Goal: Task Accomplishment & Management: Use online tool/utility

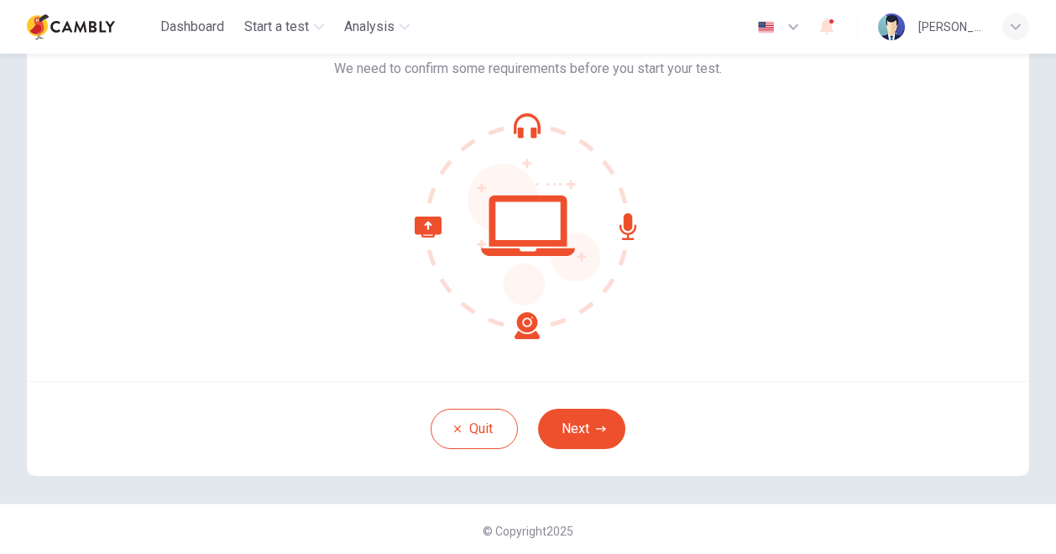
scroll to position [113, 0]
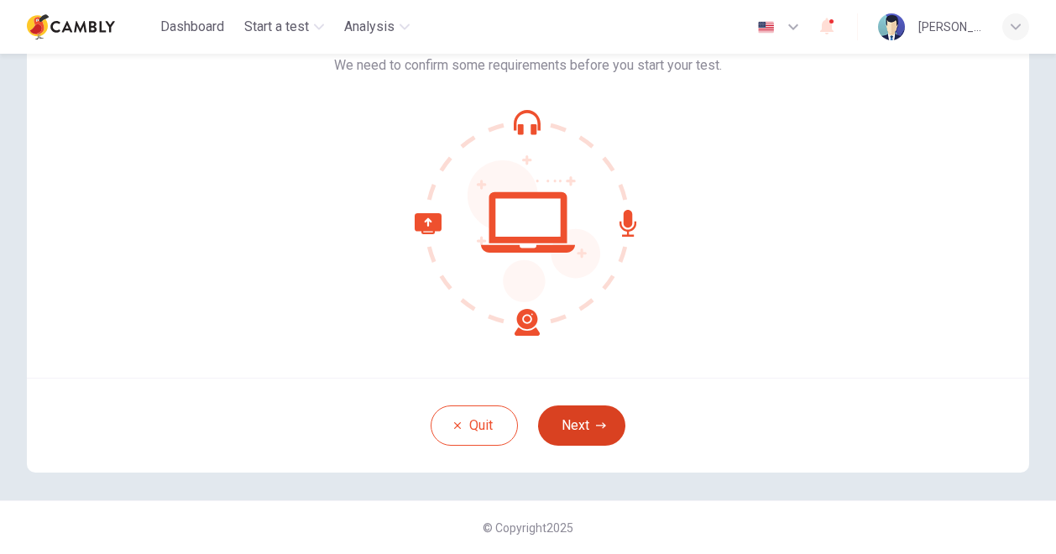
click at [578, 417] on button "Next" at bounding box center [581, 426] width 87 height 40
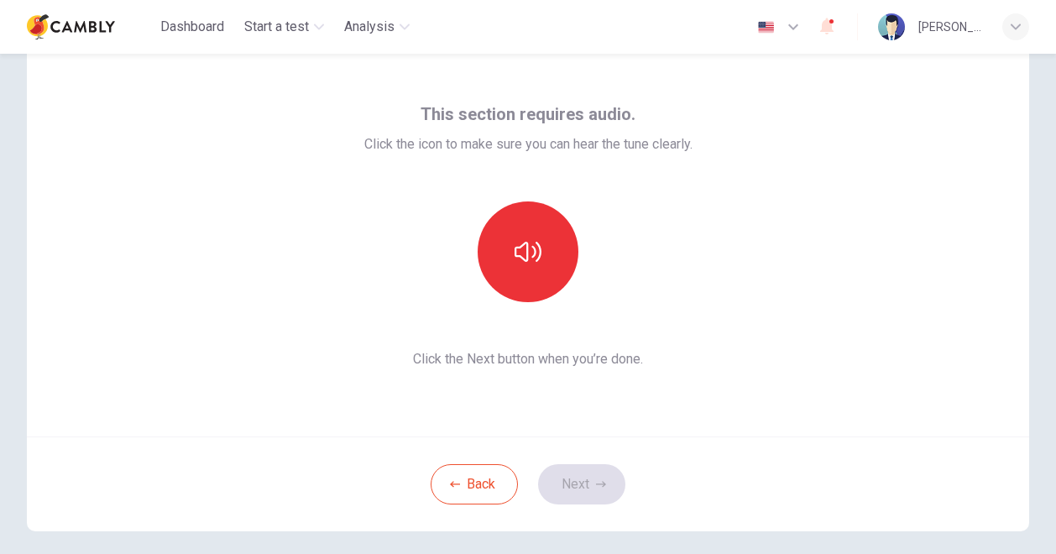
scroll to position [29, 0]
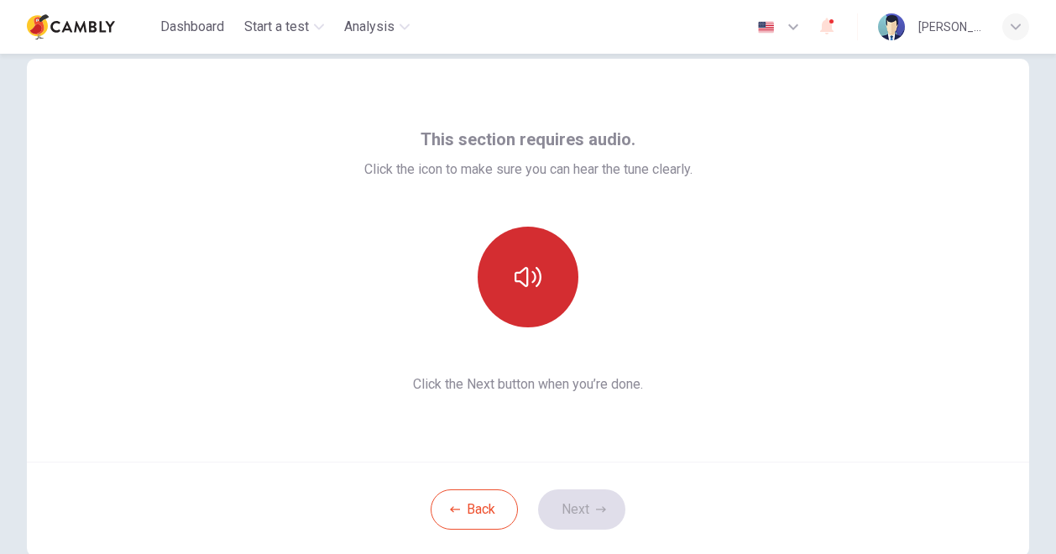
click at [524, 256] on button "button" at bounding box center [528, 277] width 101 height 101
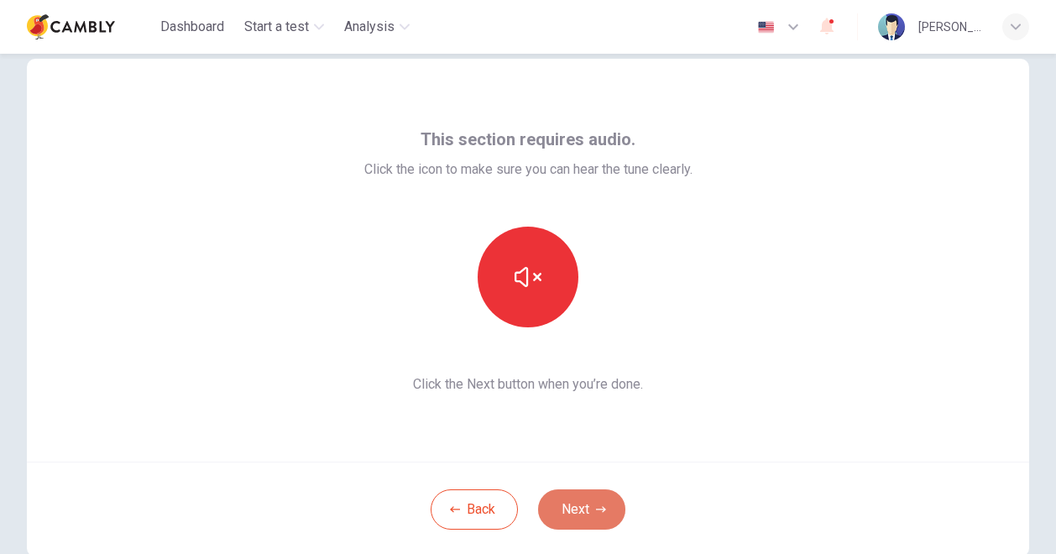
click at [584, 509] on button "Next" at bounding box center [581, 510] width 87 height 40
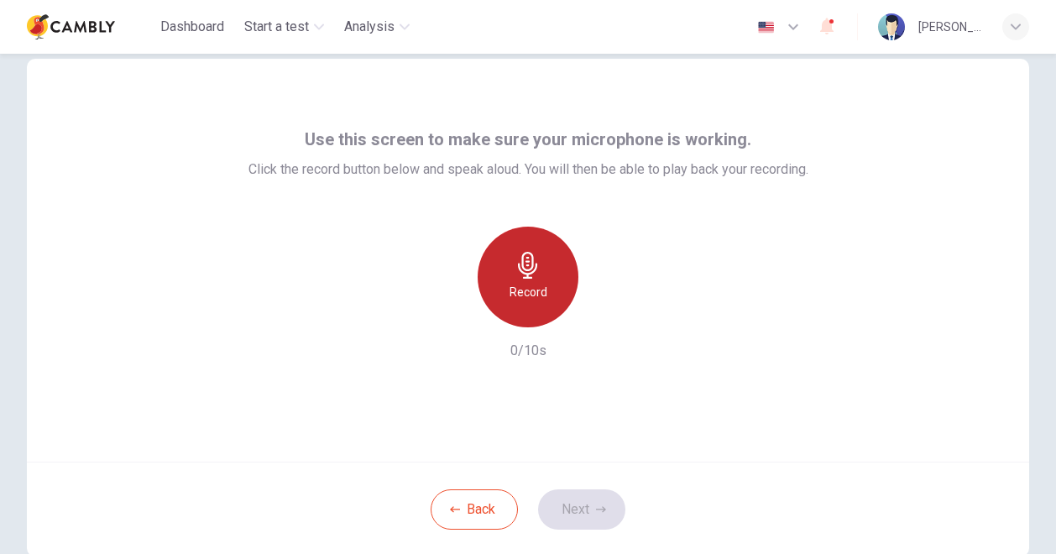
click at [538, 267] on div "Record" at bounding box center [528, 277] width 101 height 101
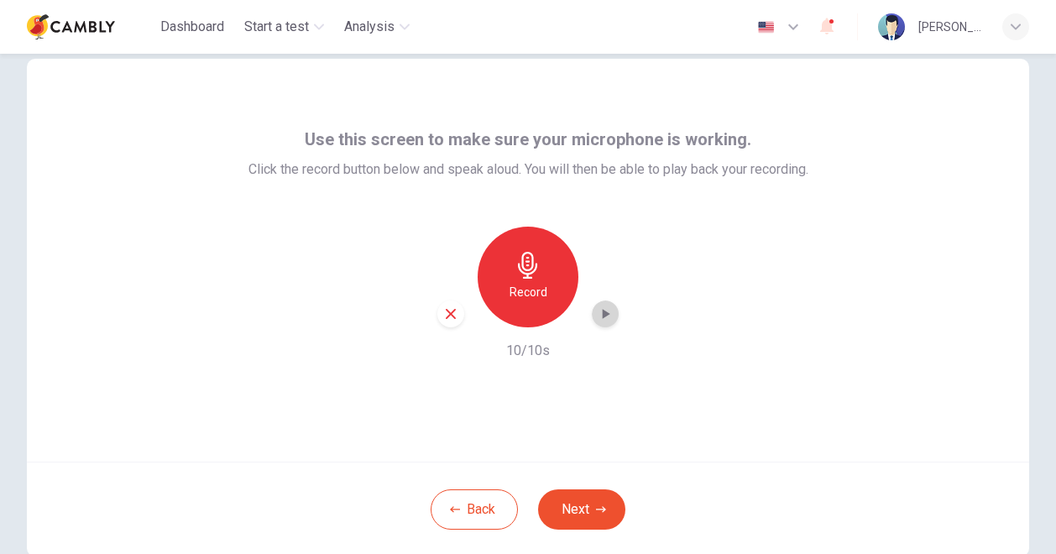
click at [605, 308] on icon "button" at bounding box center [605, 314] width 17 height 17
click at [567, 512] on button "Next" at bounding box center [581, 510] width 87 height 40
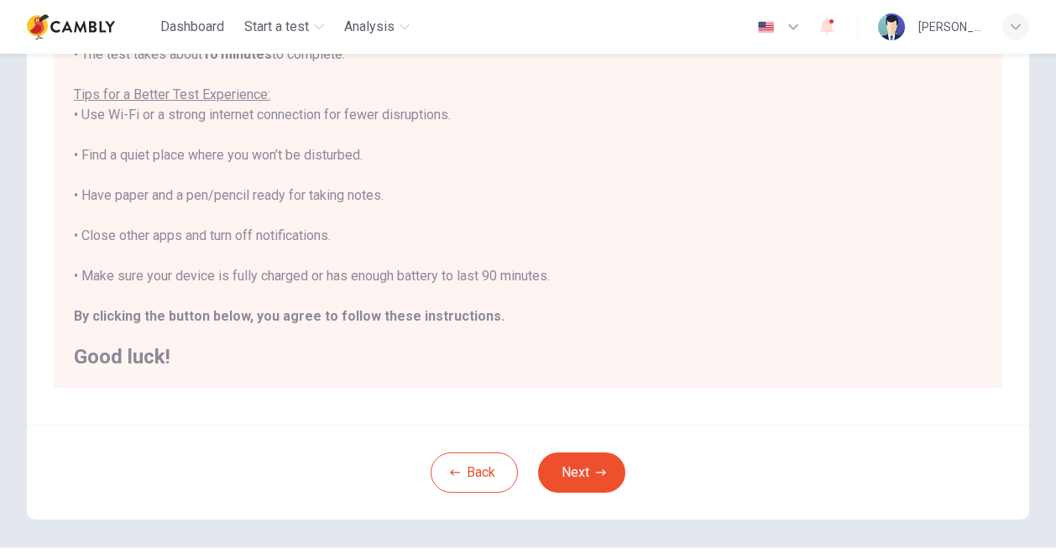
scroll to position [280, 0]
click at [584, 478] on button "Next" at bounding box center [581, 472] width 87 height 40
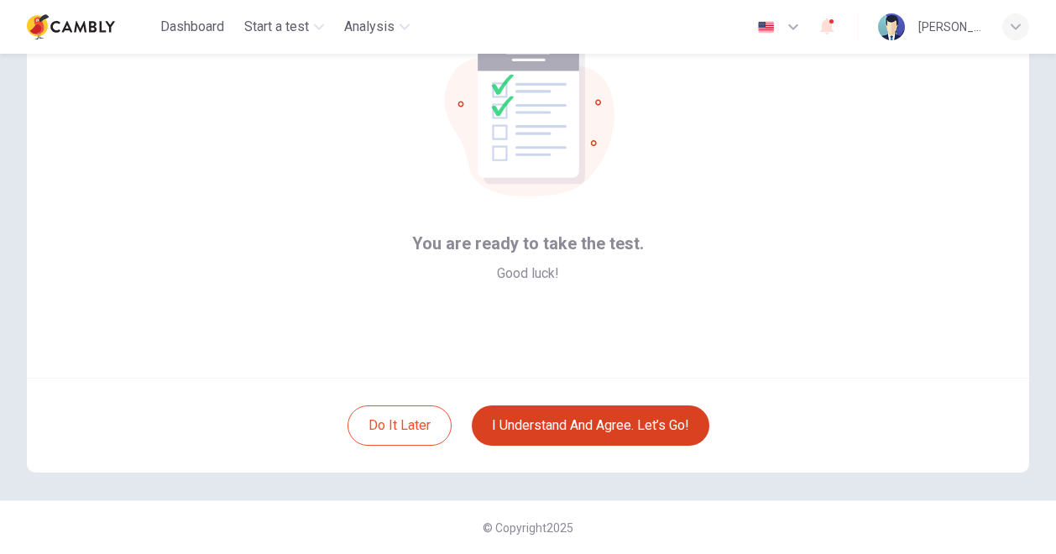
click at [554, 425] on button "I understand and agree. Let’s go!" at bounding box center [591, 426] width 238 height 40
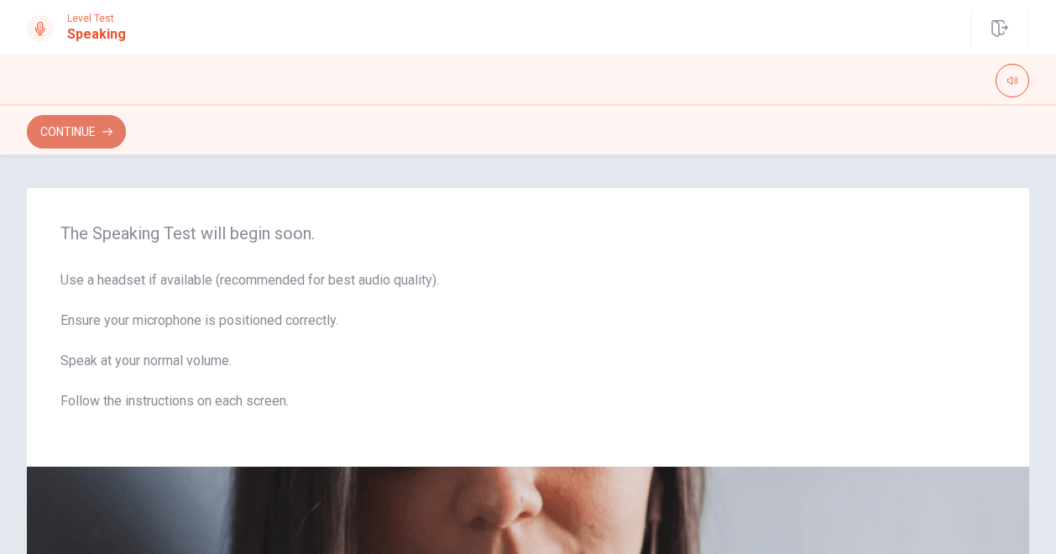
click at [76, 127] on button "Continue" at bounding box center [76, 132] width 99 height 34
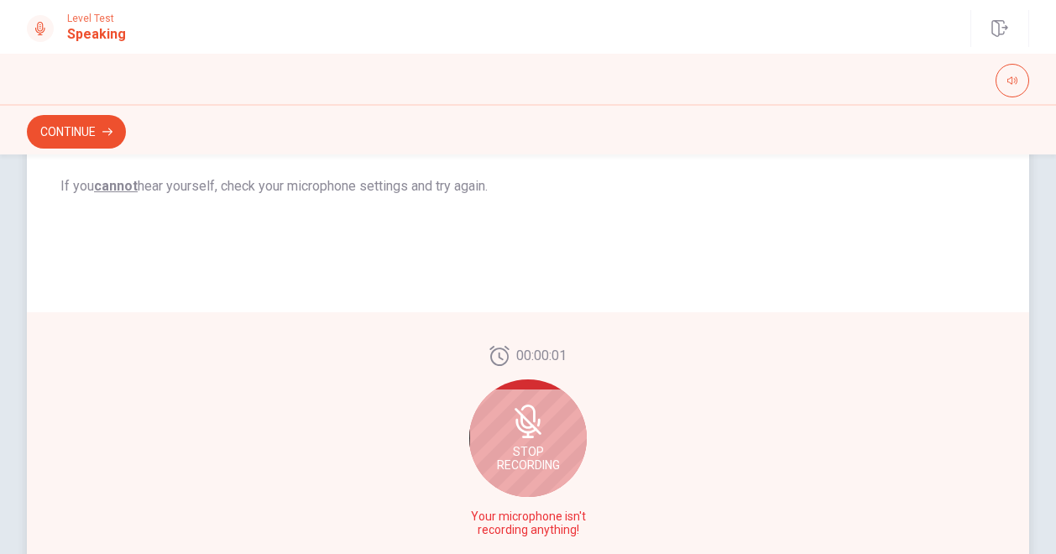
scroll to position [339, 0]
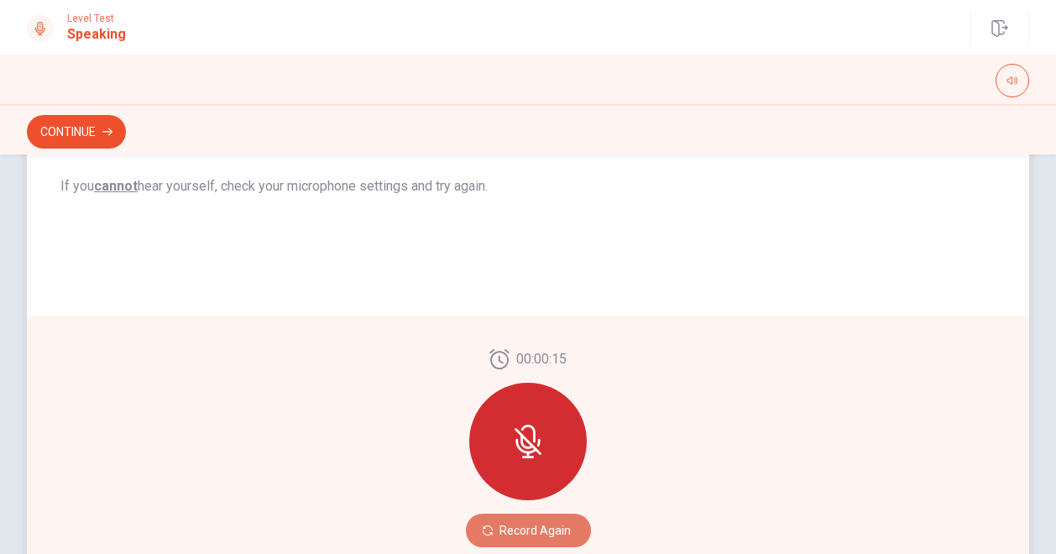
click at [529, 530] on button "Record Again" at bounding box center [528, 531] width 125 height 34
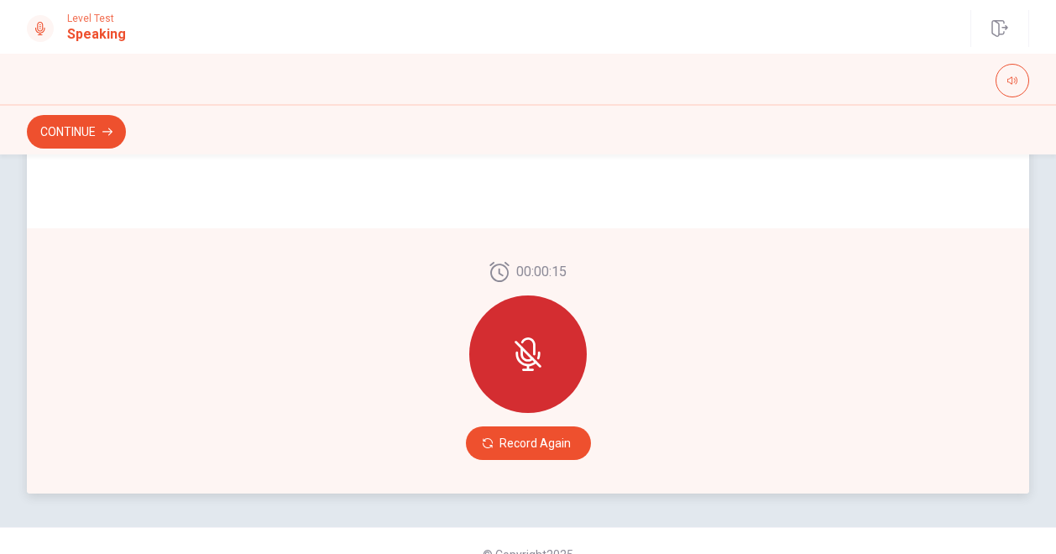
scroll to position [453, 0]
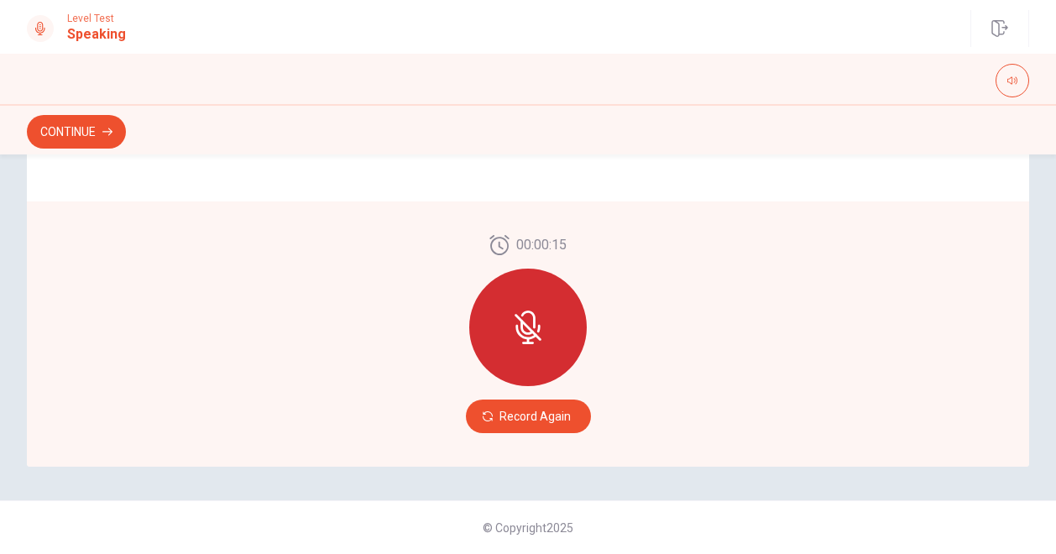
click at [537, 330] on icon at bounding box center [538, 329] width 3 height 8
click at [529, 334] on icon at bounding box center [528, 327] width 27 height 27
click at [525, 412] on button "Record Again" at bounding box center [528, 417] width 125 height 34
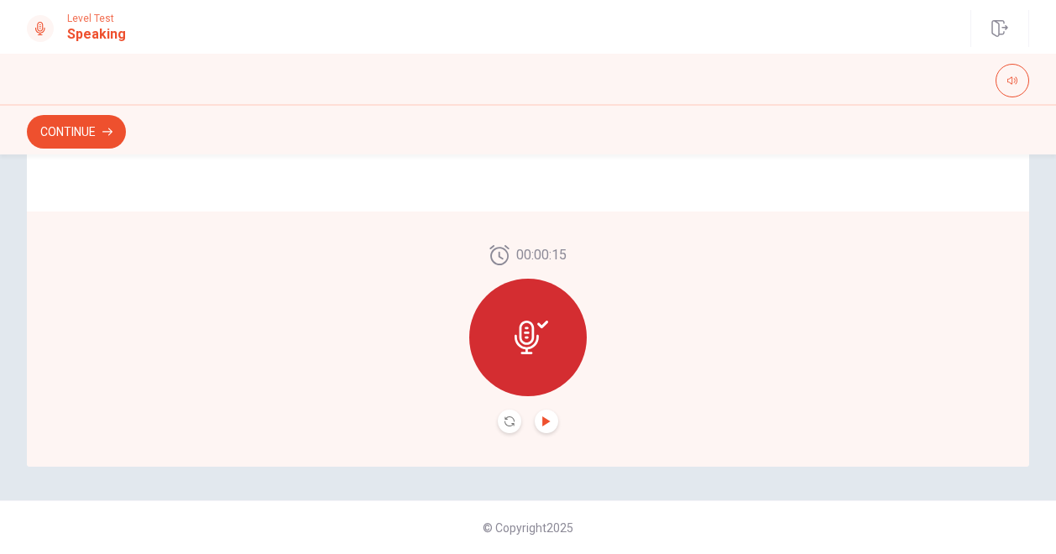
click at [546, 425] on icon "Play Audio" at bounding box center [547, 422] width 10 height 10
click at [70, 123] on button "Continue" at bounding box center [76, 132] width 99 height 34
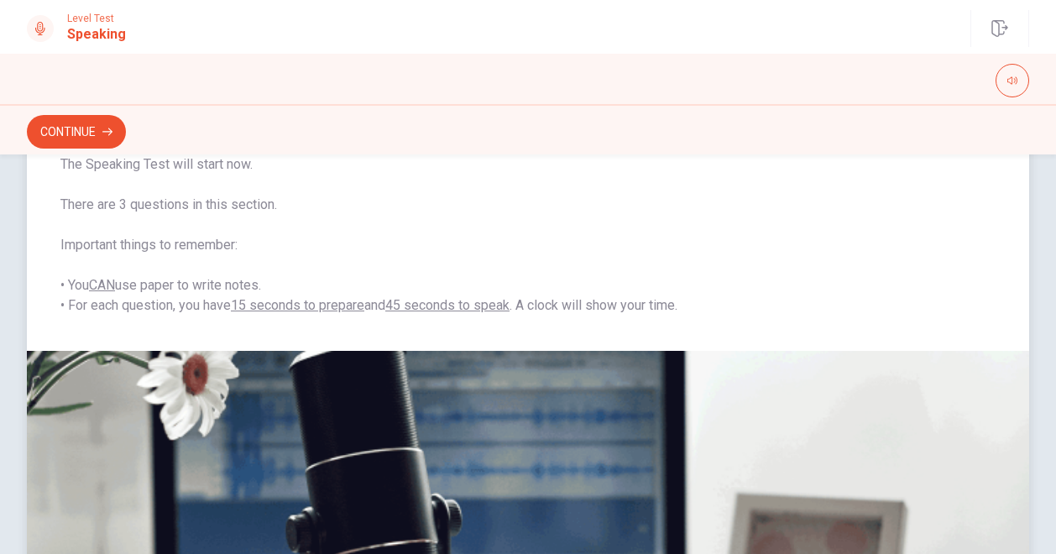
scroll to position [34, 0]
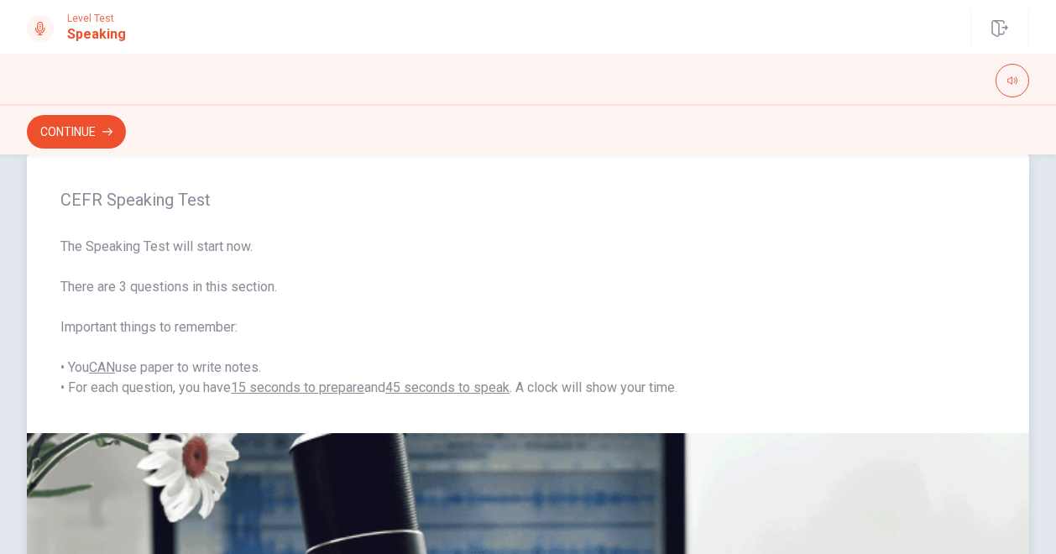
drag, startPoint x: 175, startPoint y: 249, endPoint x: 215, endPoint y: 254, distance: 40.7
click at [215, 254] on span "The Speaking Test will start now. There are 3 questions in this section. Import…" at bounding box center [527, 317] width 935 height 161
click at [107, 138] on button "Continue" at bounding box center [76, 132] width 99 height 34
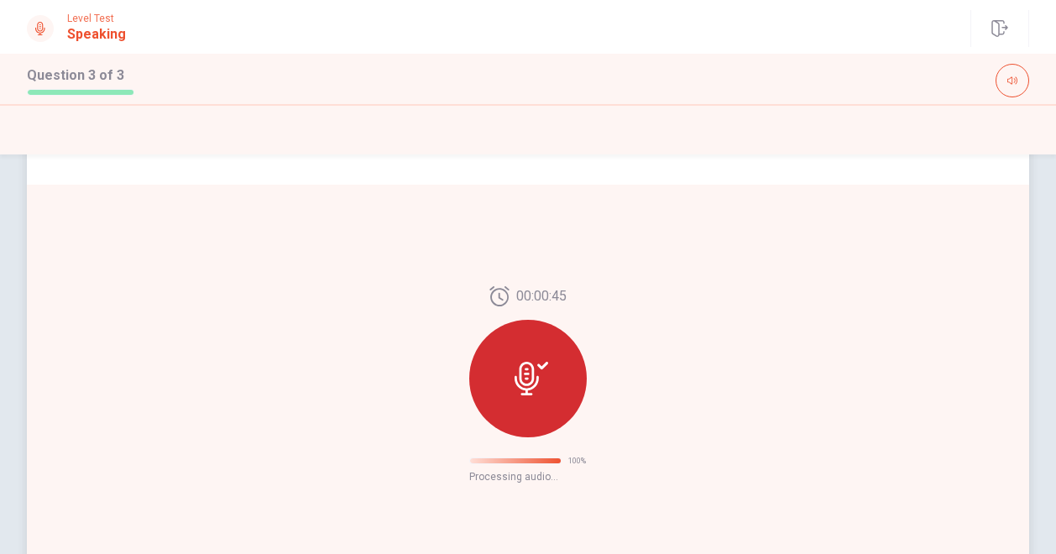
scroll to position [158, 0]
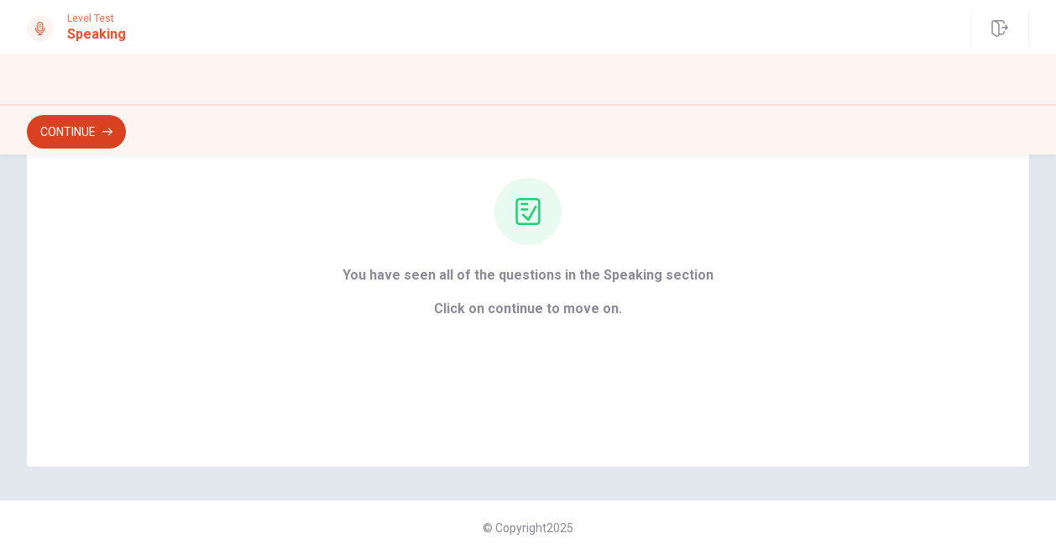
click at [102, 132] on button "Continue" at bounding box center [76, 132] width 99 height 34
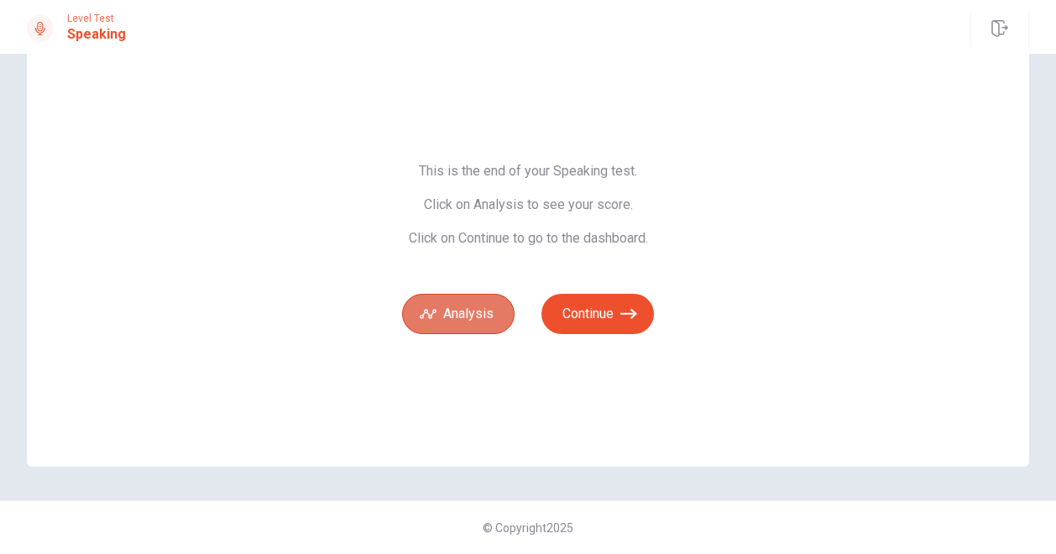
click at [473, 322] on button "Analysis" at bounding box center [458, 314] width 113 height 40
